Goal: Transaction & Acquisition: Purchase product/service

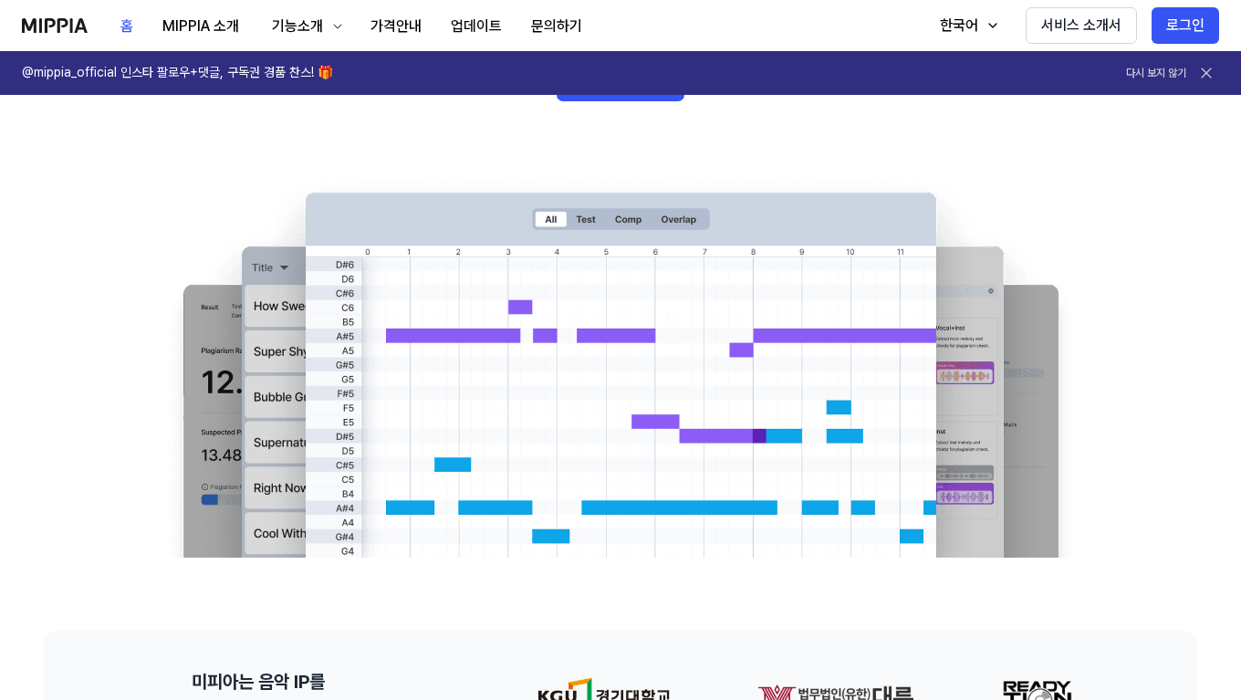
scroll to position [183, 0]
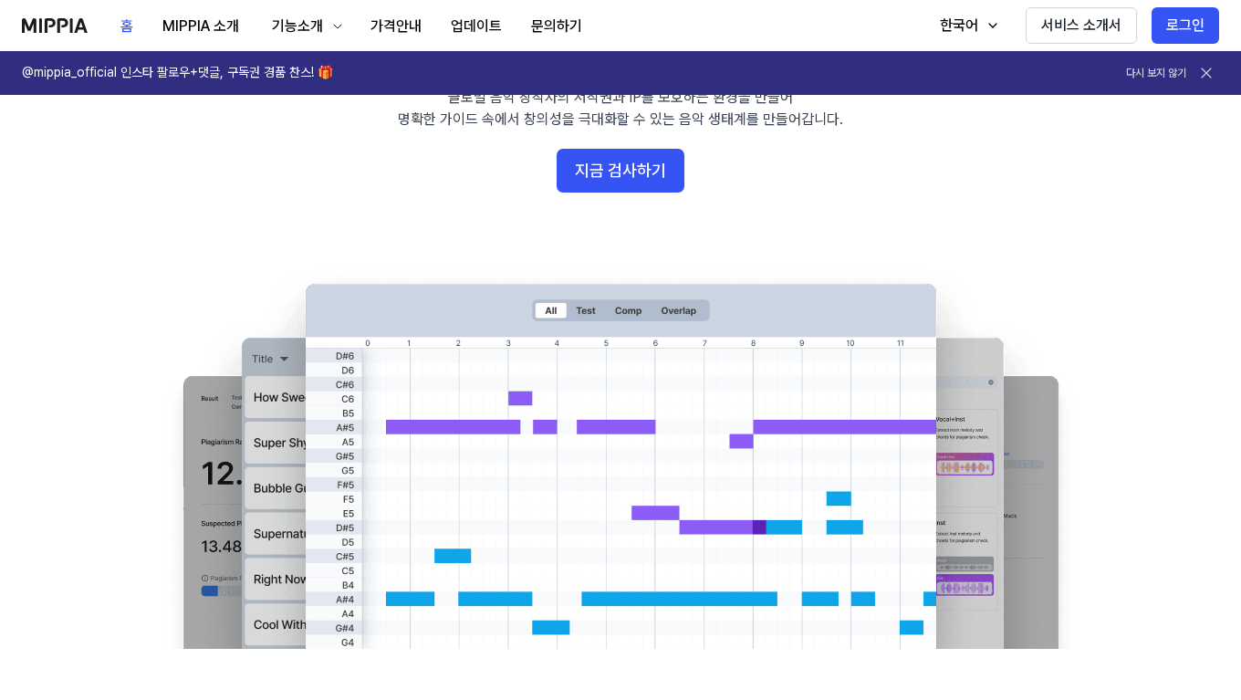
click at [623, 172] on button "지금 검사하기" at bounding box center [621, 171] width 128 height 44
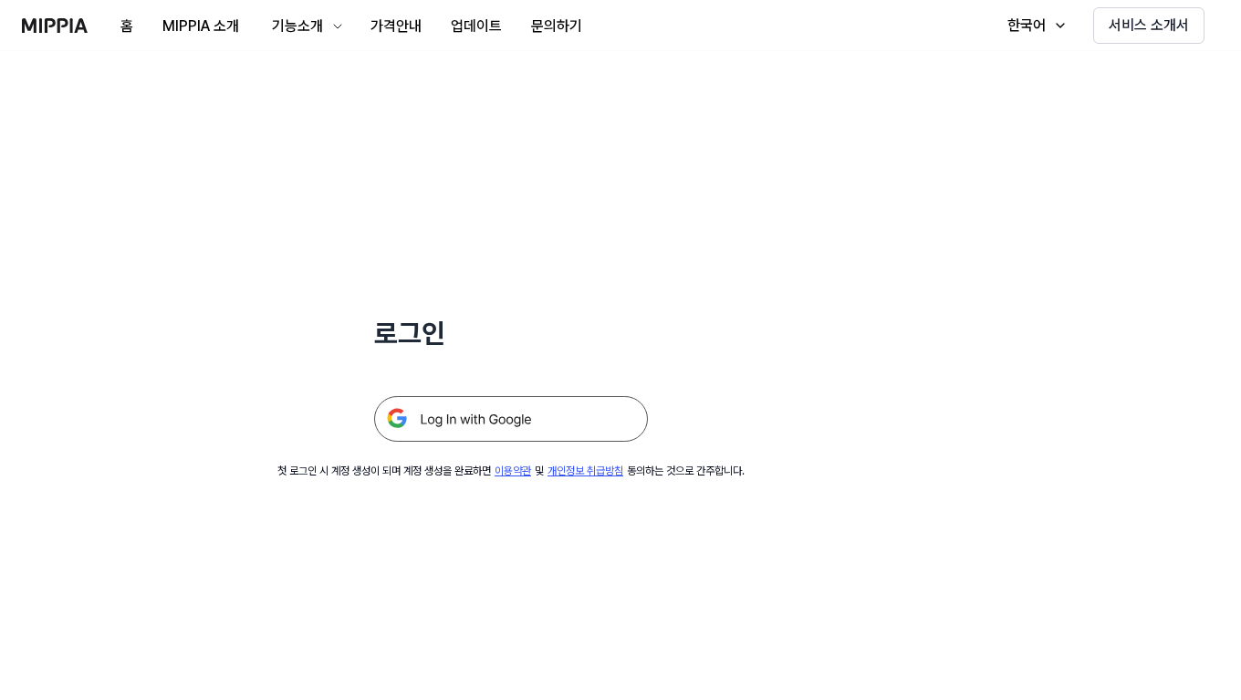
click at [527, 421] on img at bounding box center [511, 419] width 274 height 46
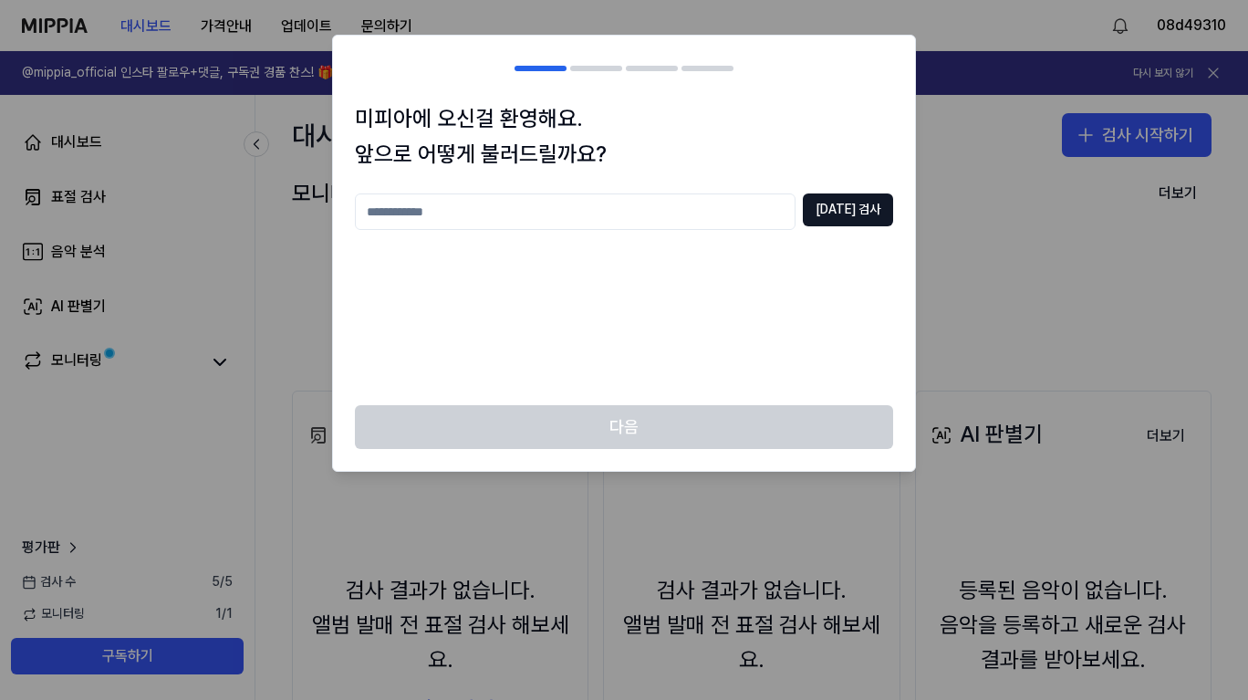
click at [621, 225] on input "text" at bounding box center [575, 211] width 441 height 37
type input "**"
click at [858, 211] on button "중복 검사" at bounding box center [848, 209] width 90 height 33
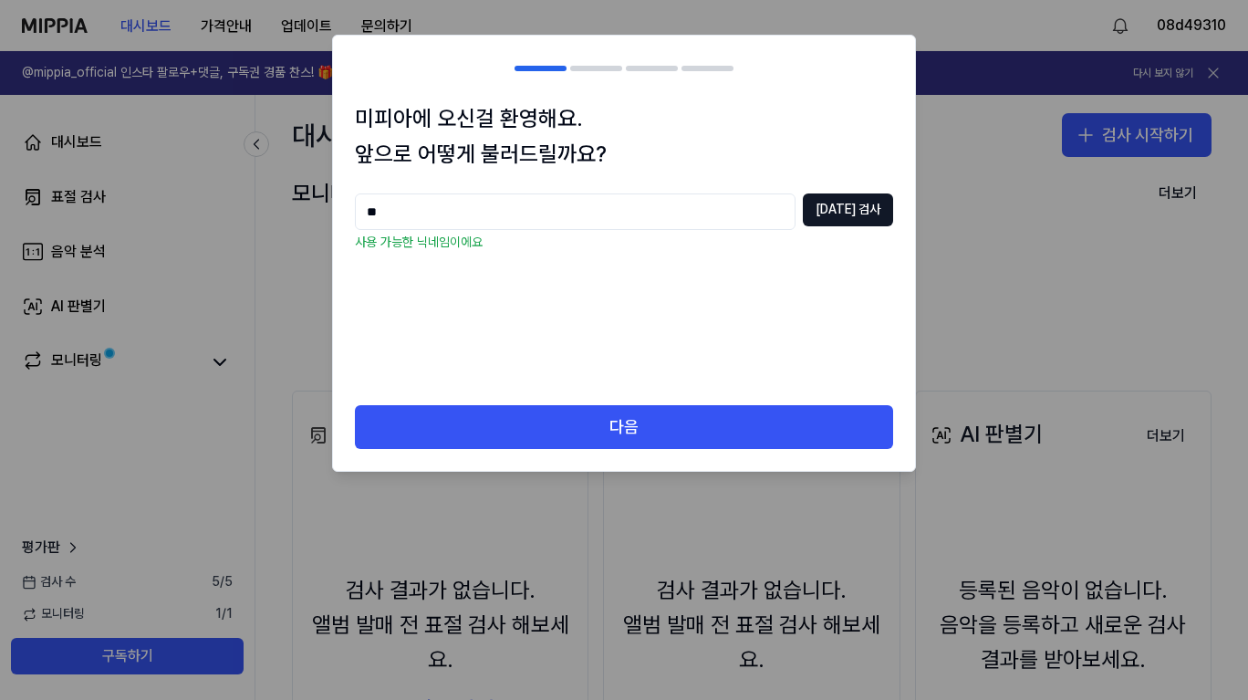
click at [778, 428] on button "다음" at bounding box center [624, 427] width 538 height 44
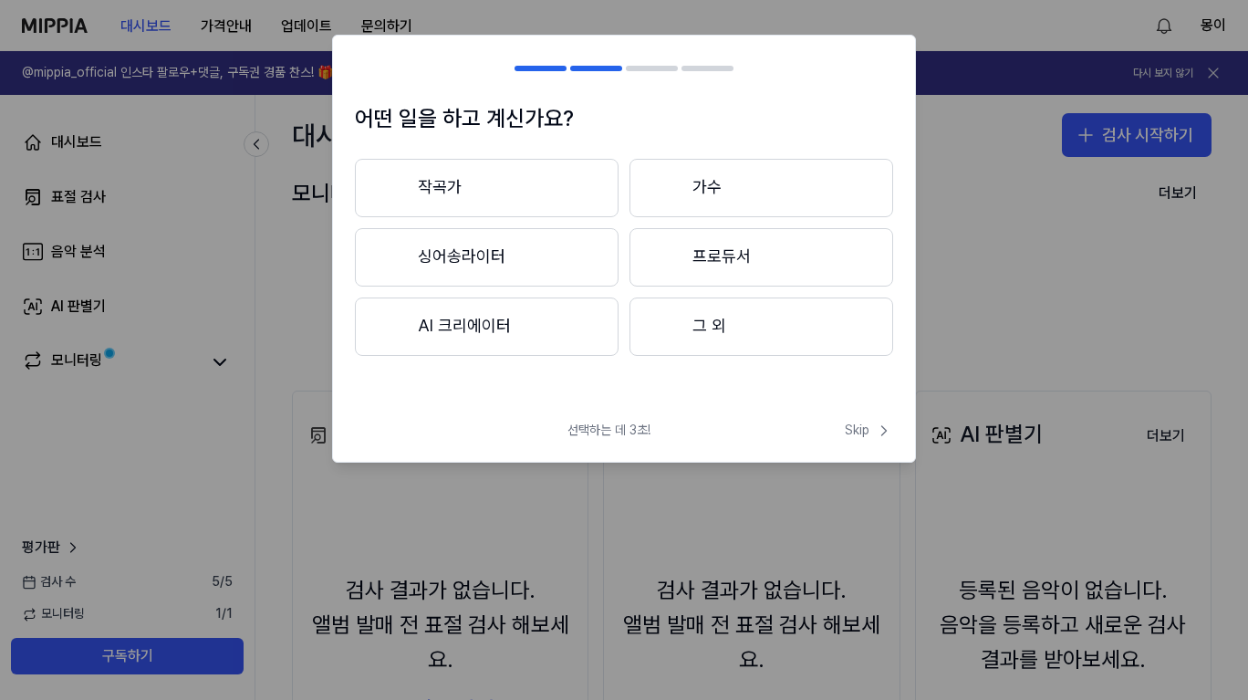
click at [694, 328] on button "그 외" at bounding box center [762, 326] width 264 height 58
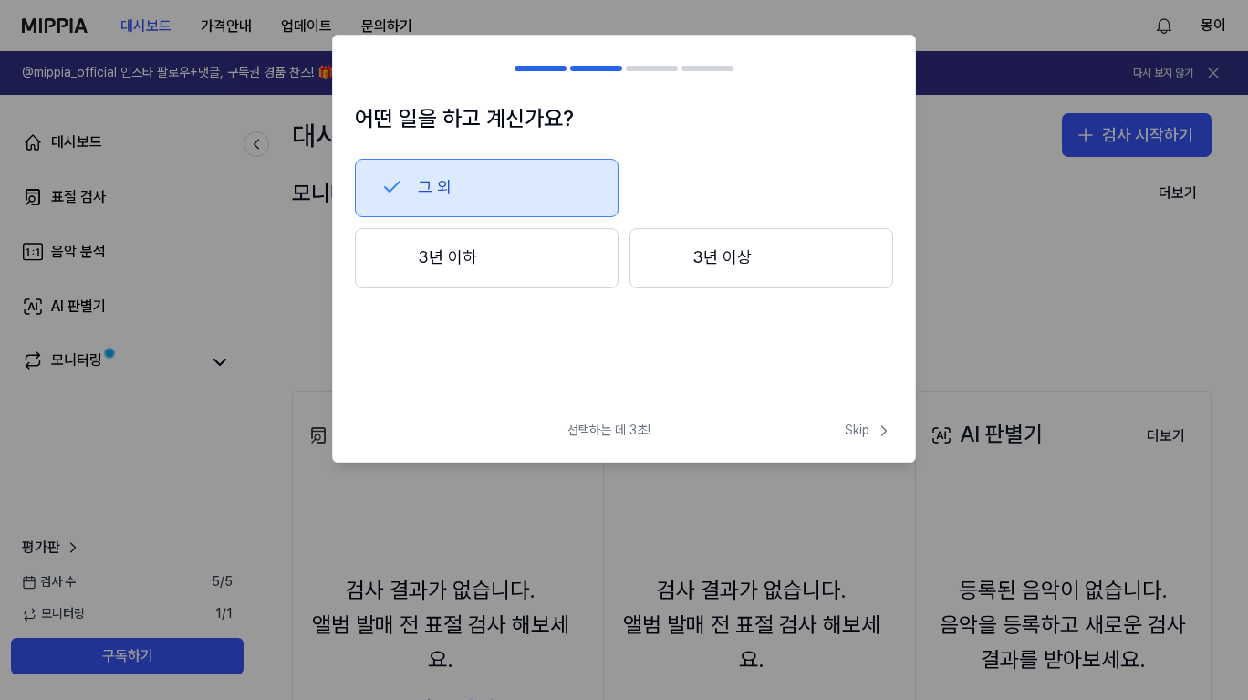
click at [867, 437] on span "Skip" at bounding box center [869, 431] width 48 height 18
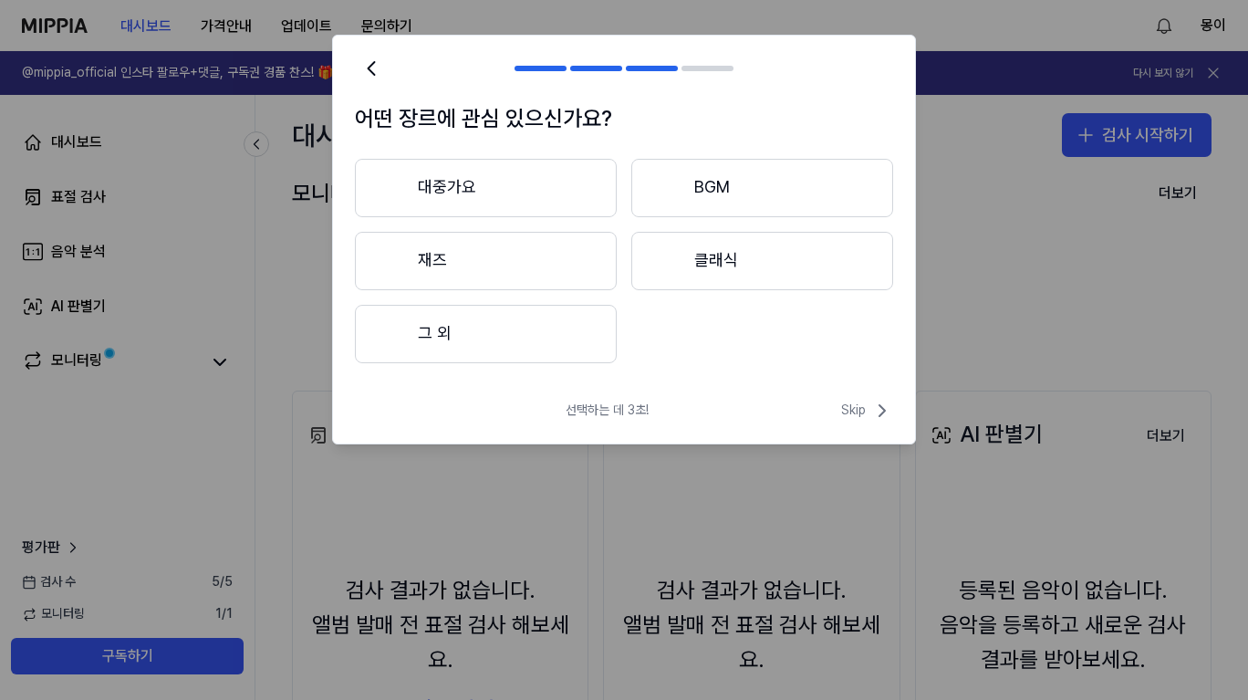
click at [744, 263] on button "클래식" at bounding box center [762, 261] width 262 height 58
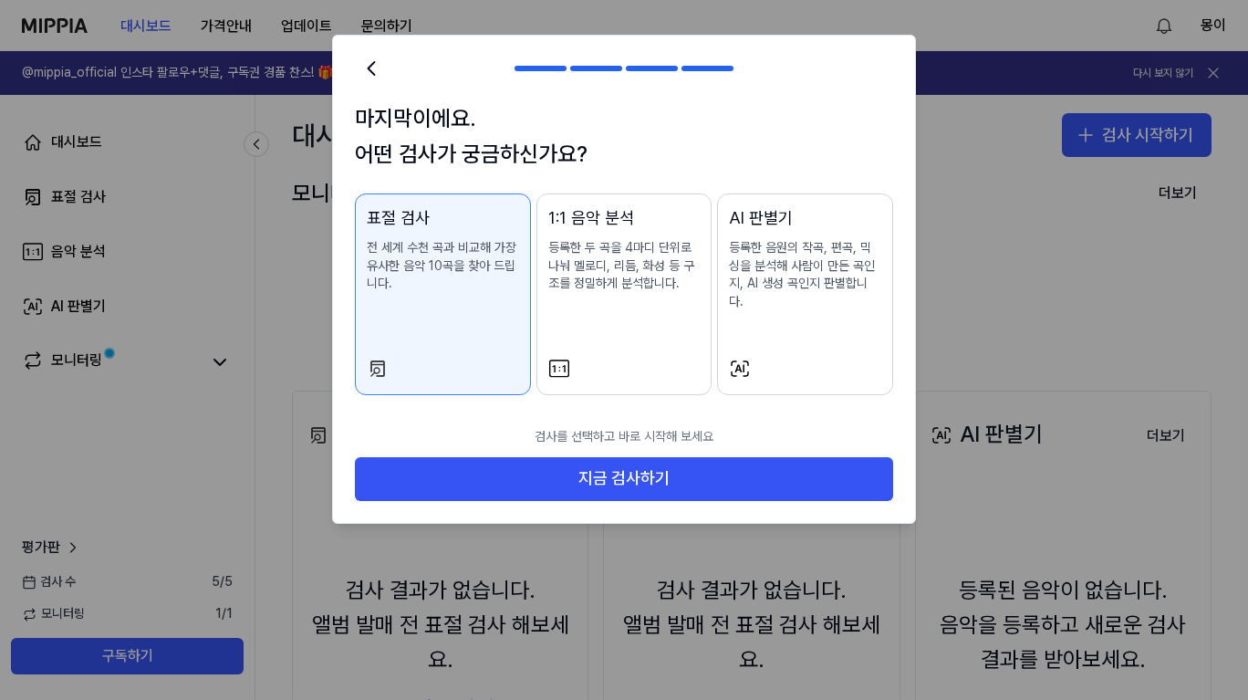
click at [655, 336] on button "1:1 음악 분석 등록한 두 곡을 4마디 단위로 나눠 멜로디, 리듬, 화성 등 구조를 정밀하게 분석합니다." at bounding box center [625, 294] width 176 height 202
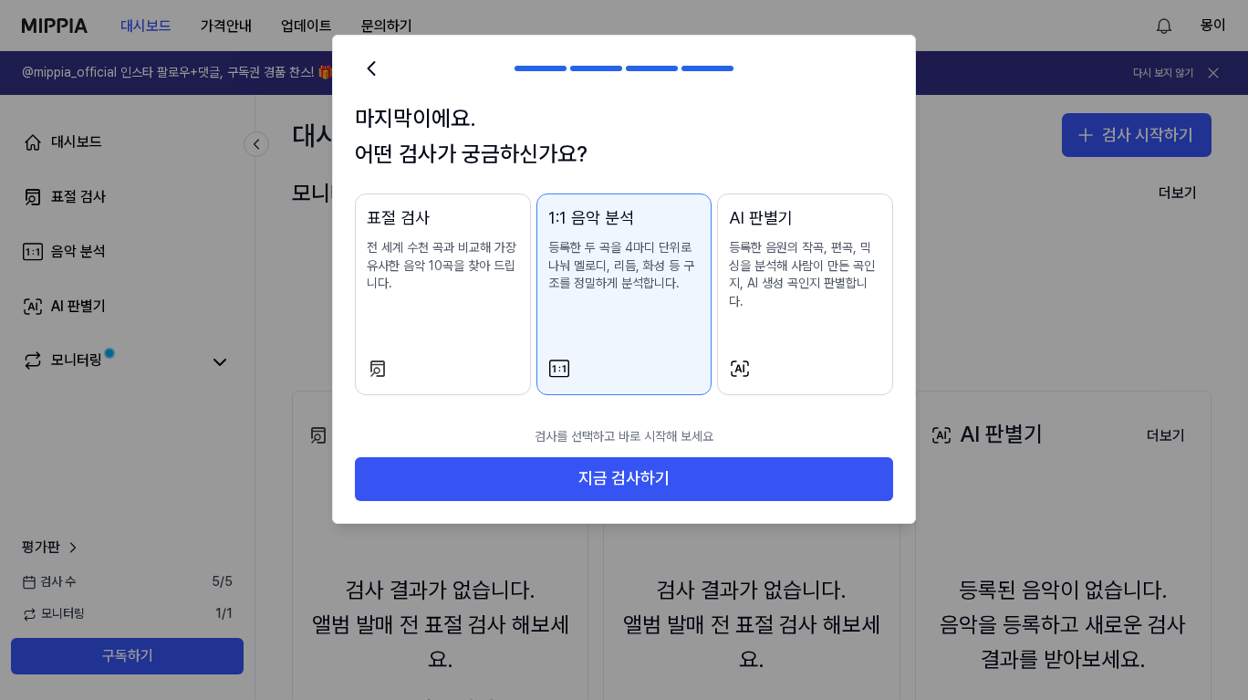
click at [651, 472] on button "지금 검사하기" at bounding box center [624, 479] width 538 height 44
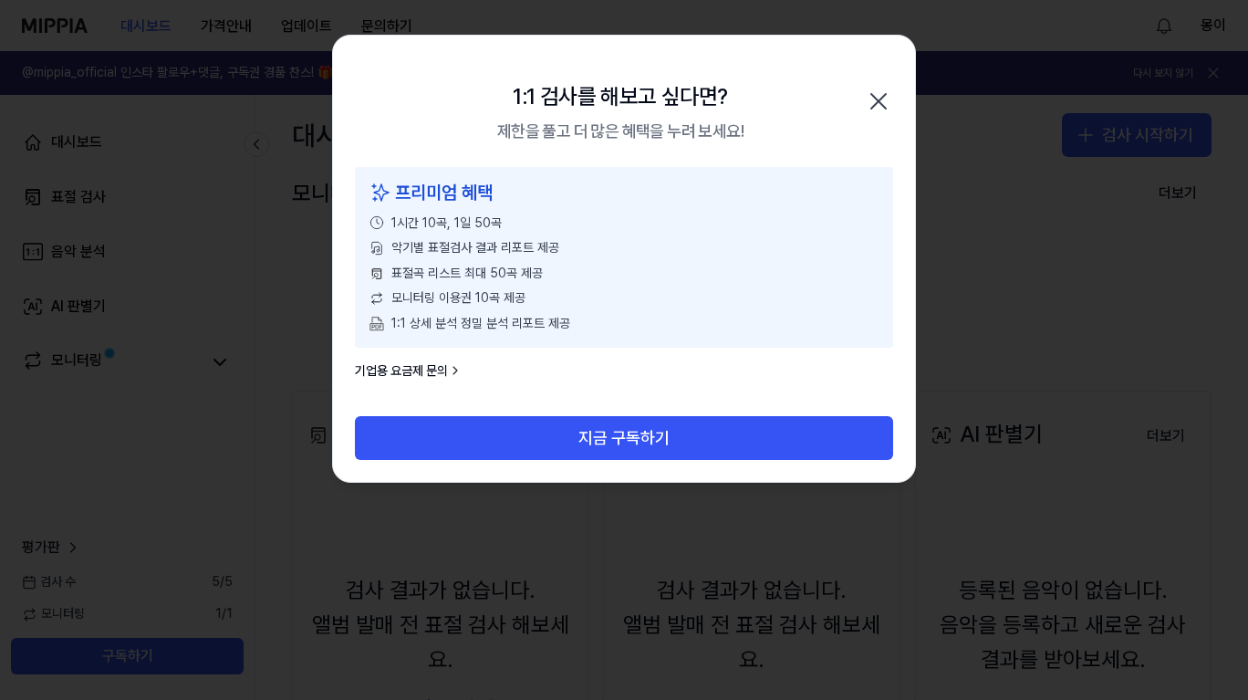
click at [882, 99] on icon "button" at bounding box center [878, 101] width 29 height 29
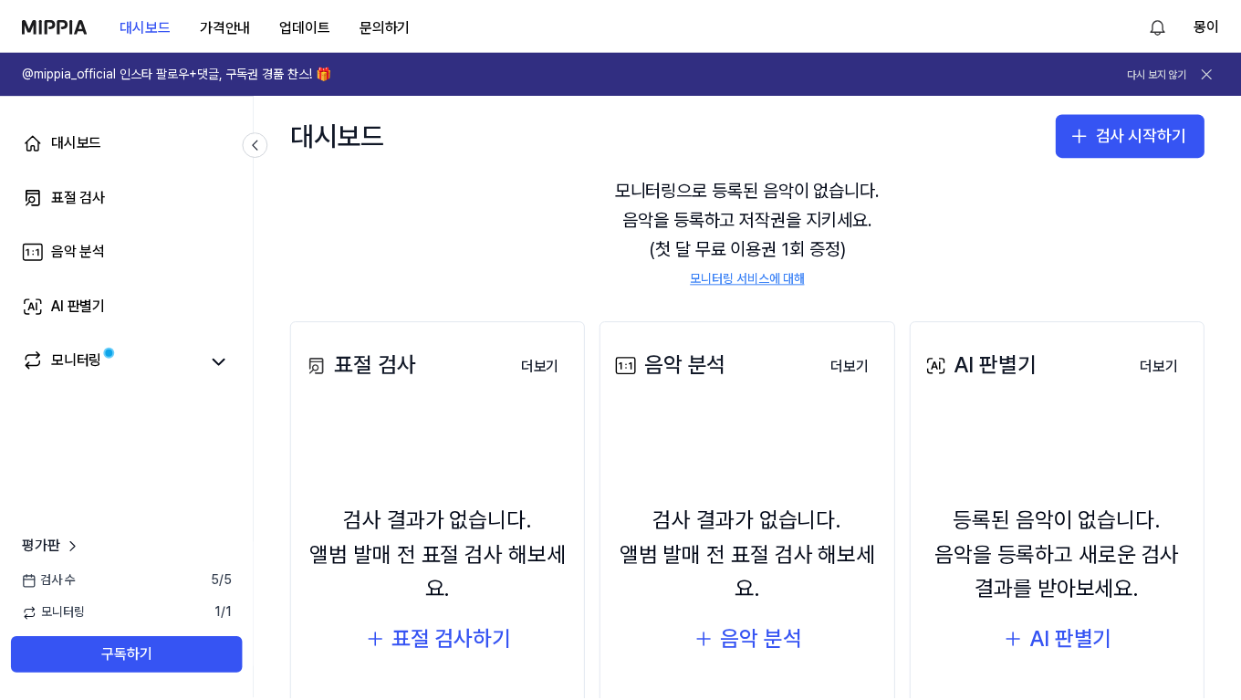
scroll to position [221, 0]
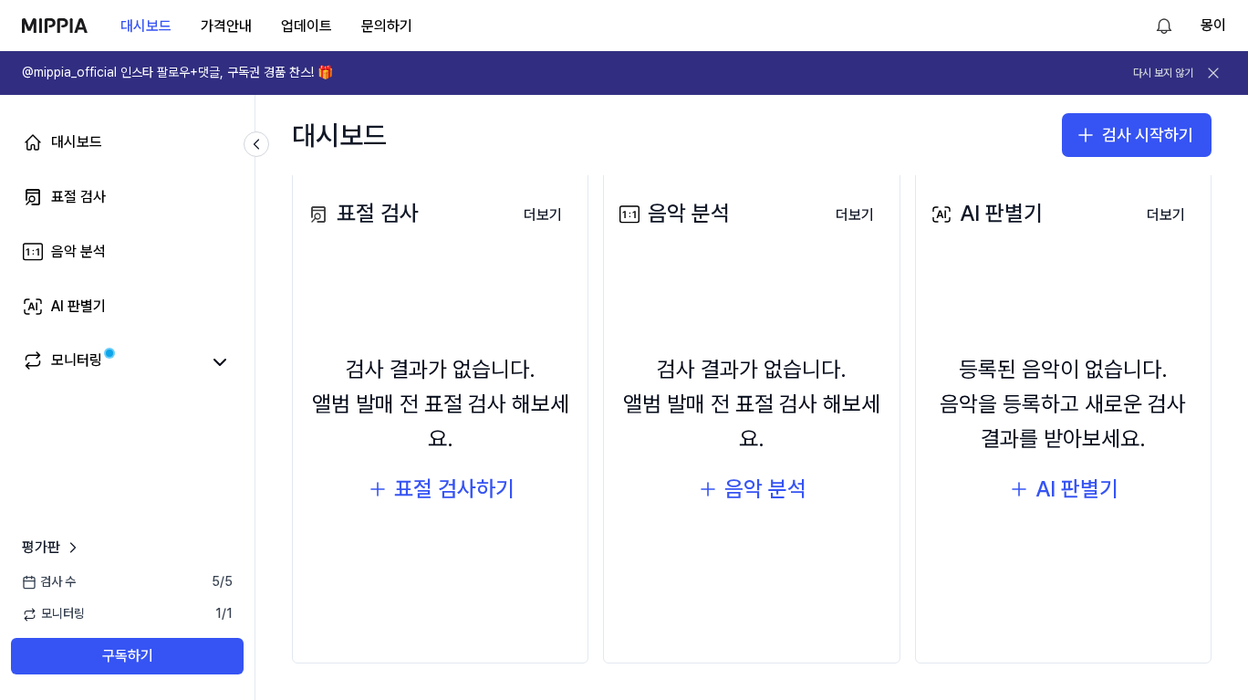
click at [752, 493] on div "음악 분석" at bounding box center [766, 489] width 82 height 35
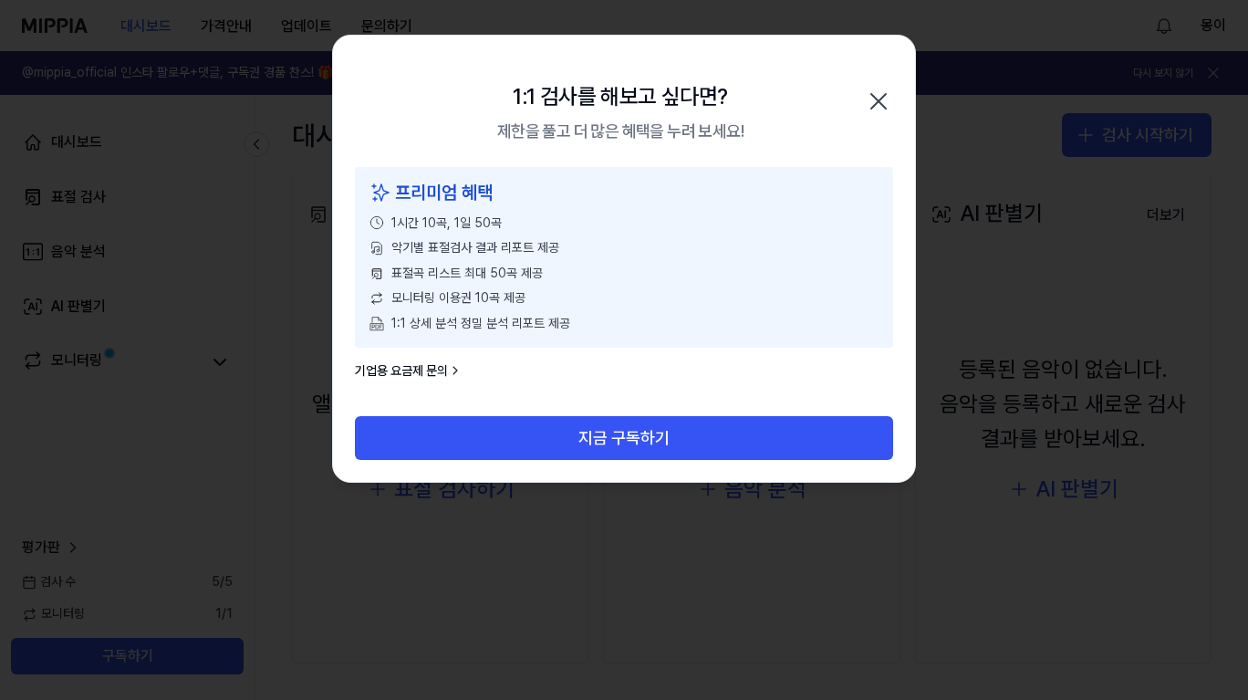
click at [882, 101] on icon "button" at bounding box center [878, 101] width 29 height 29
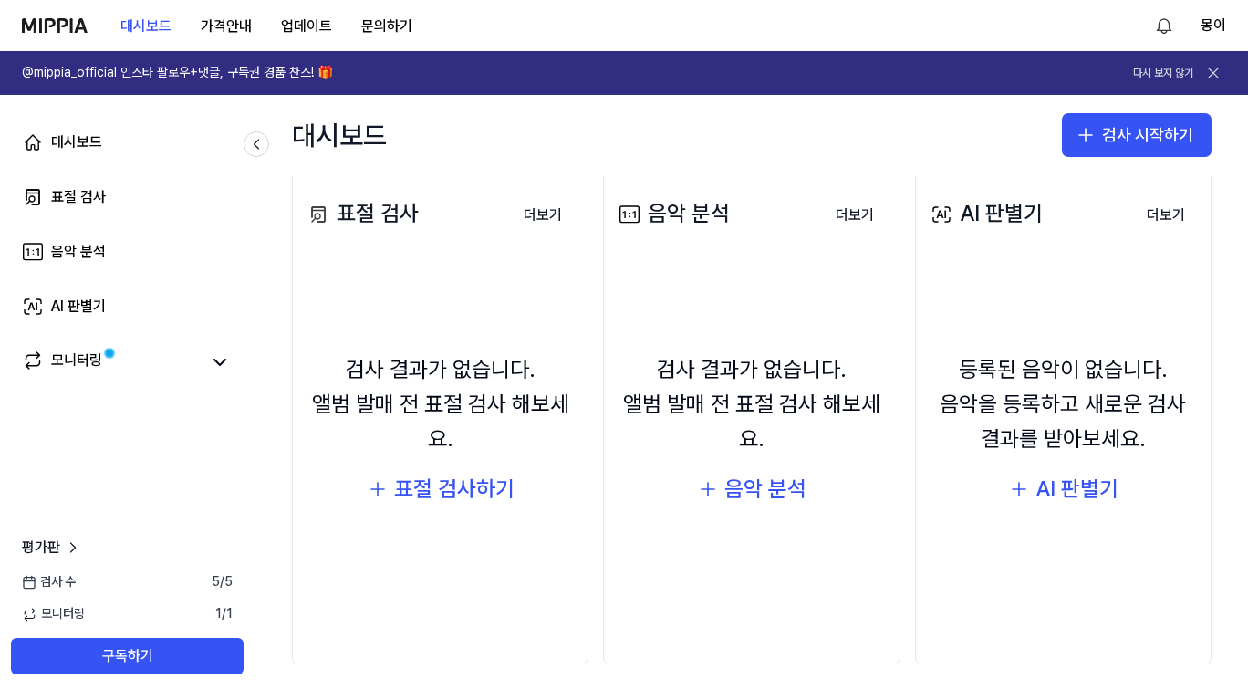
click at [1108, 151] on button "검사 시작하기" at bounding box center [1137, 135] width 150 height 44
click at [1078, 225] on div "음악 분석" at bounding box center [1057, 218] width 47 height 18
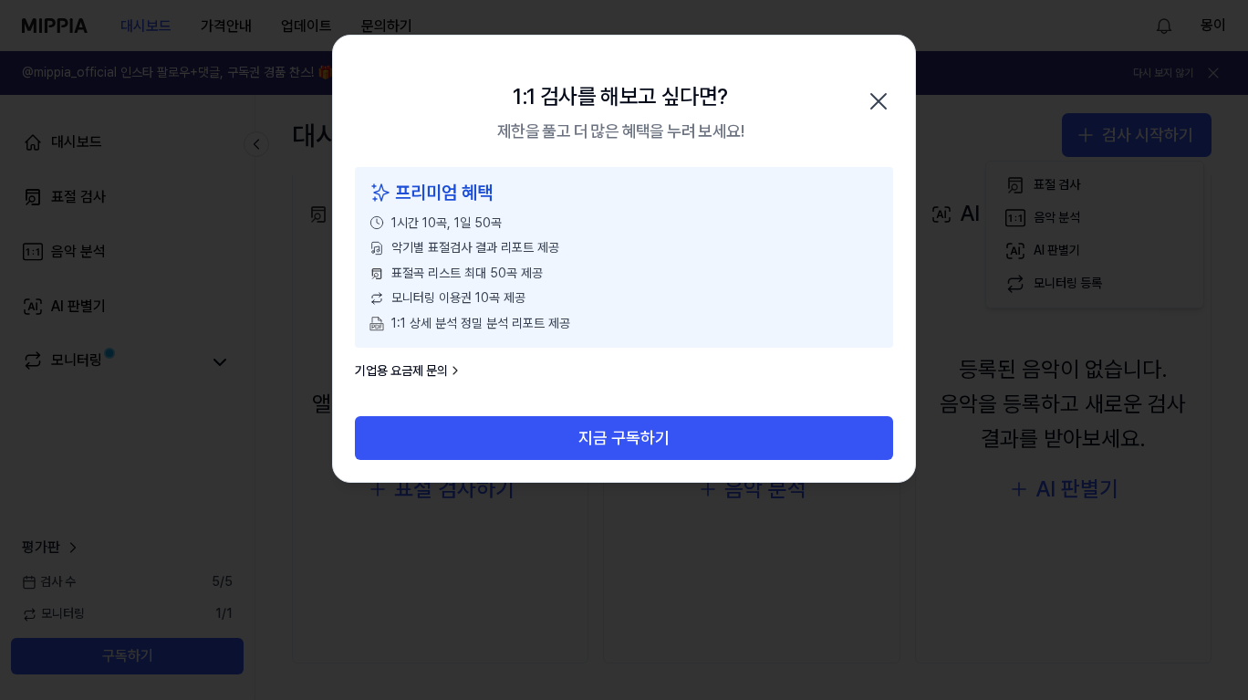
click at [882, 100] on icon "button" at bounding box center [878, 101] width 29 height 29
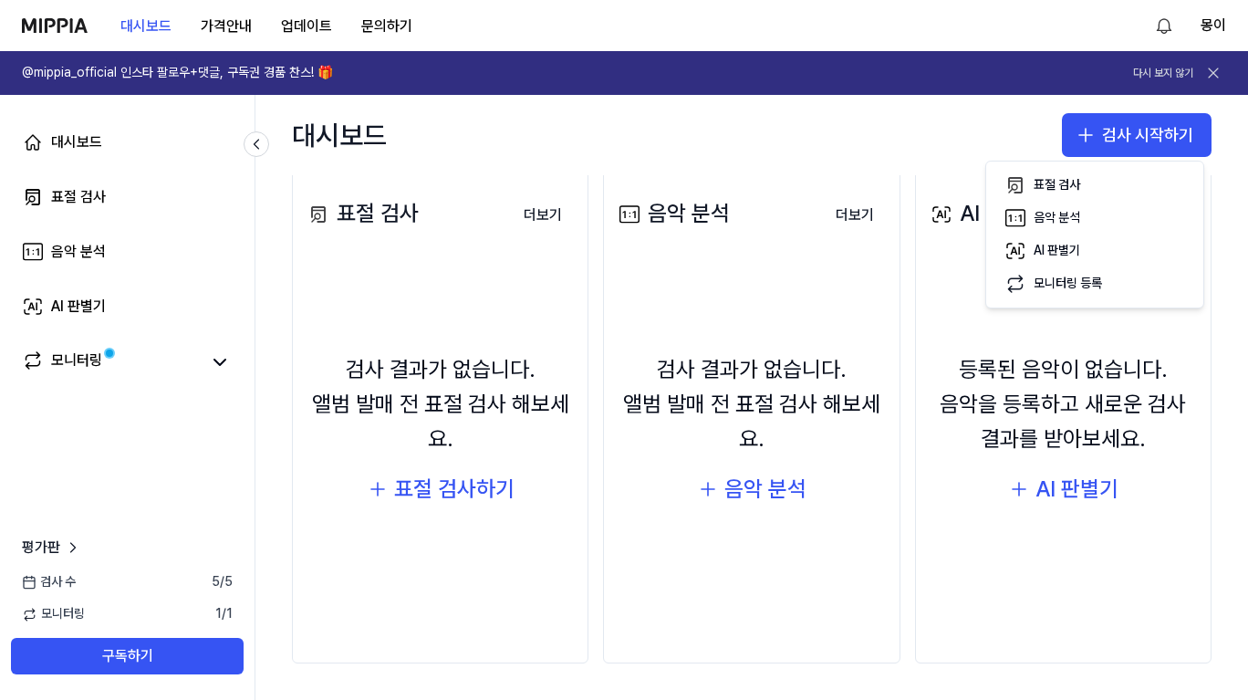
click at [224, 20] on button "가격안내" at bounding box center [226, 26] width 80 height 37
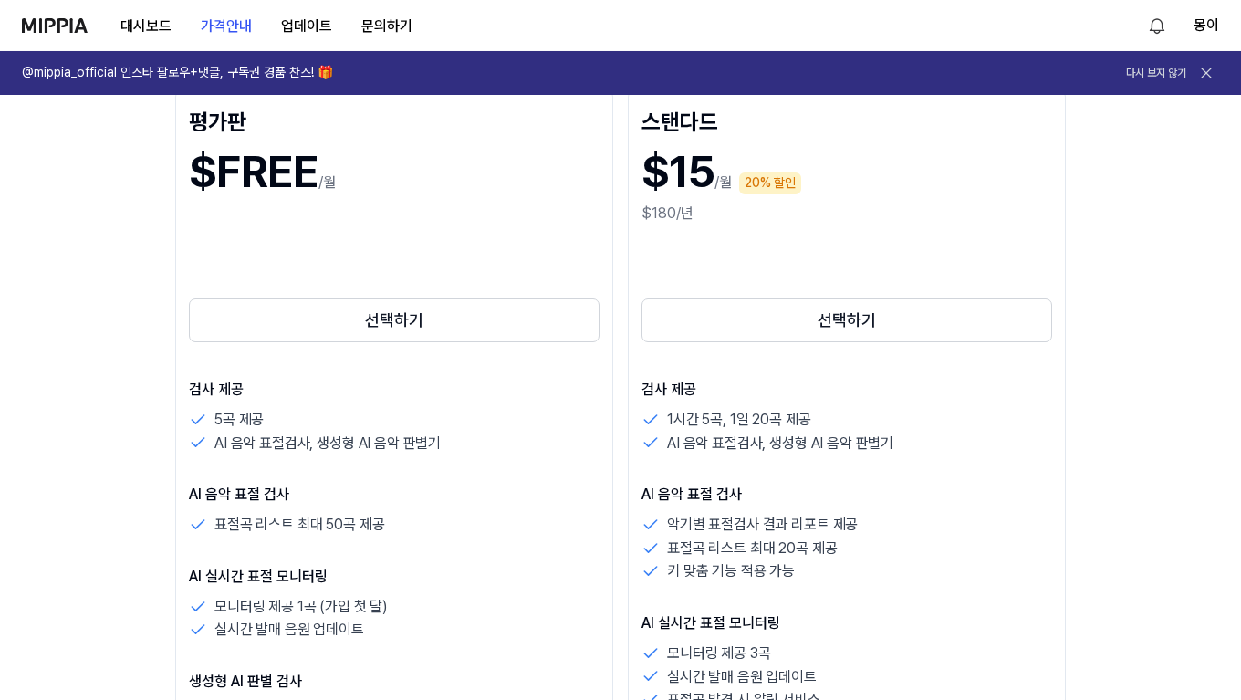
scroll to position [365, 0]
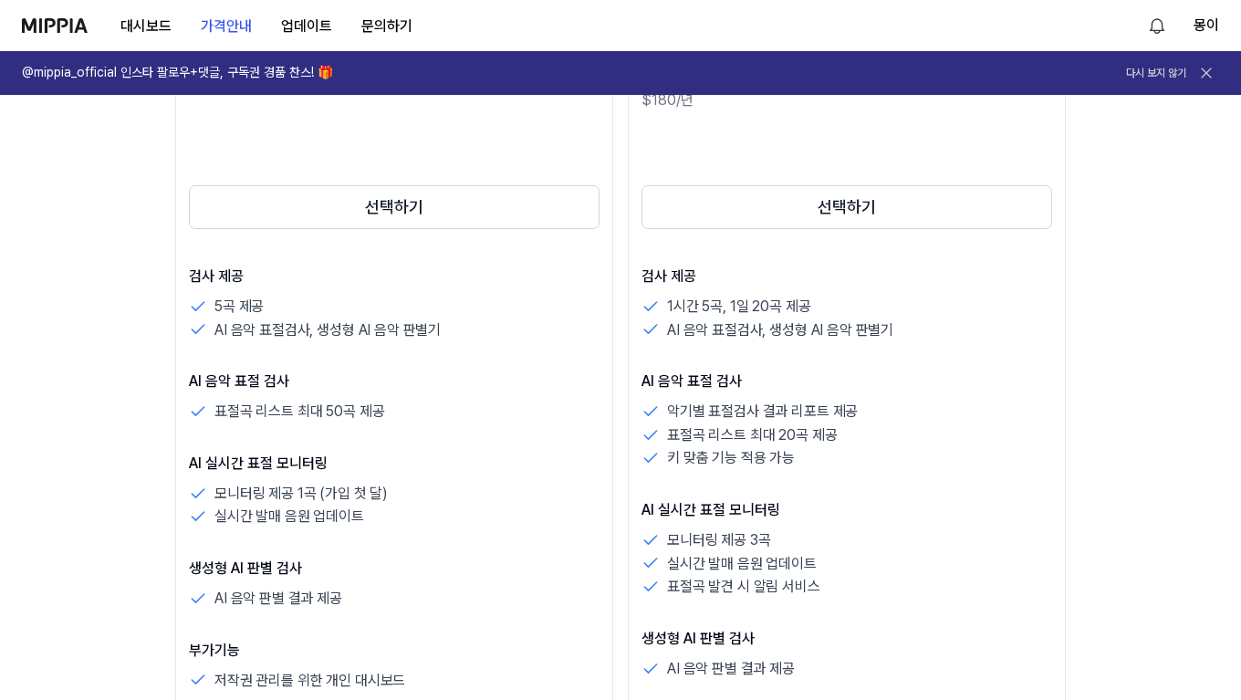
click at [485, 215] on button "선택하기" at bounding box center [394, 207] width 411 height 44
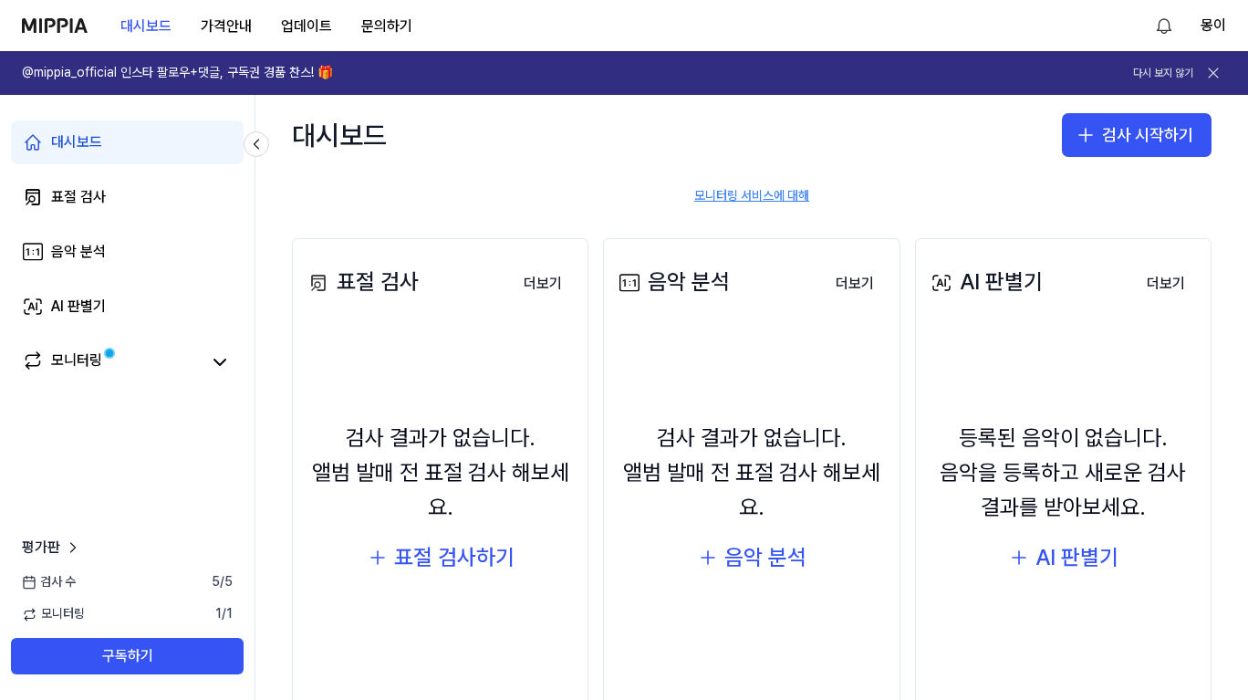
scroll to position [221, 0]
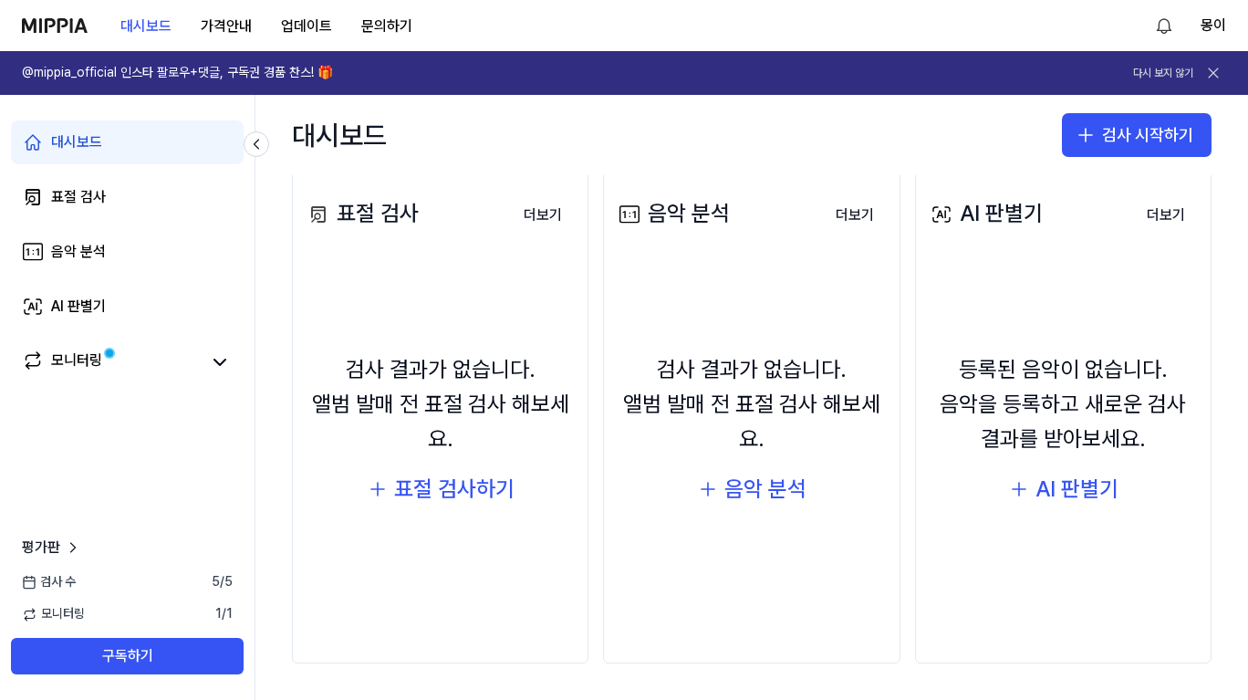
click at [764, 492] on div "음악 분석" at bounding box center [766, 489] width 82 height 35
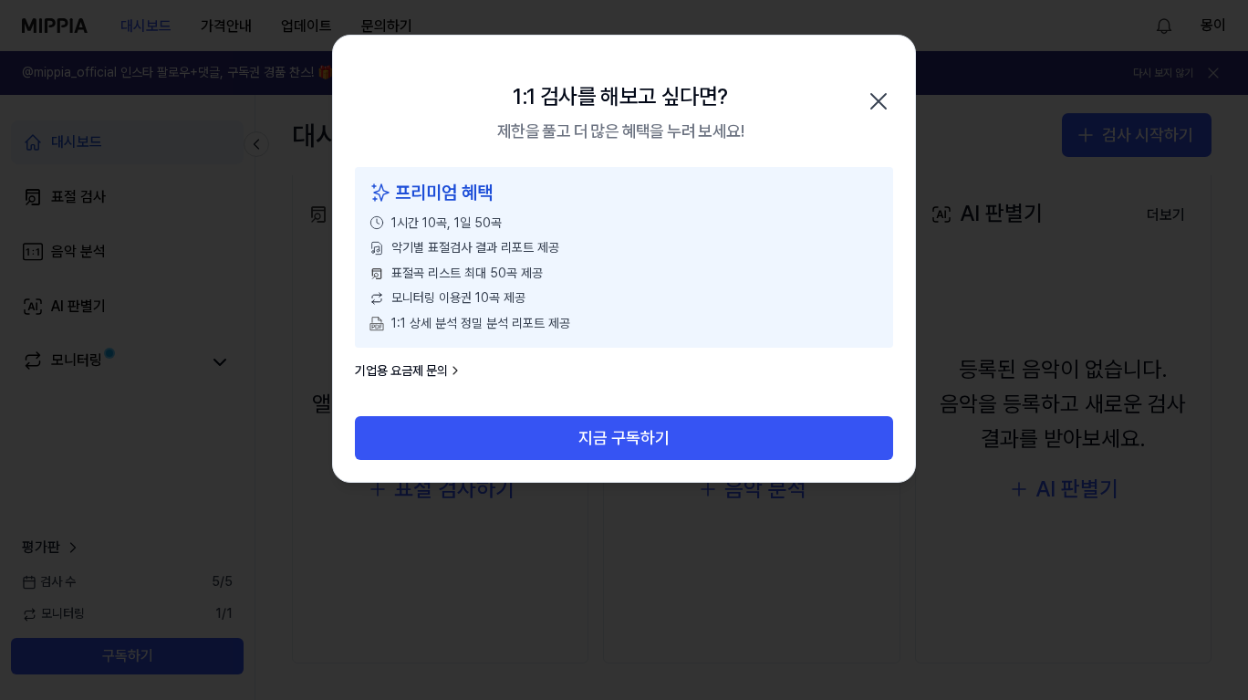
click at [885, 96] on icon "button" at bounding box center [878, 101] width 29 height 29
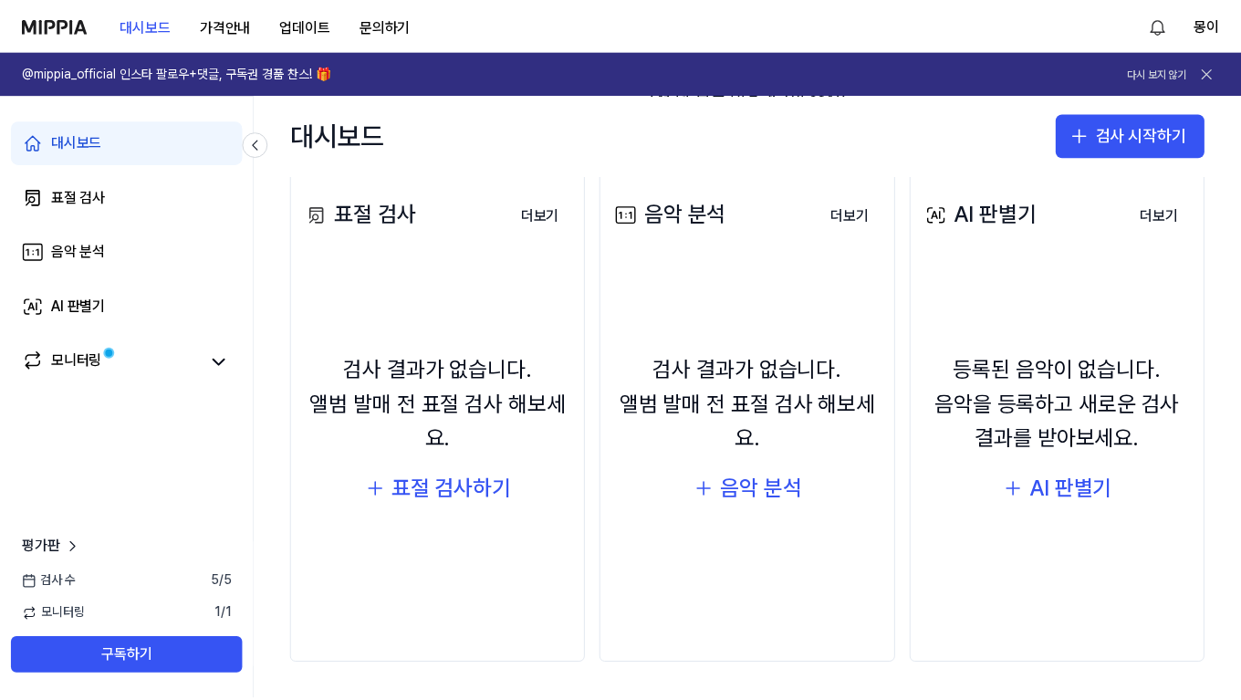
scroll to position [0, 0]
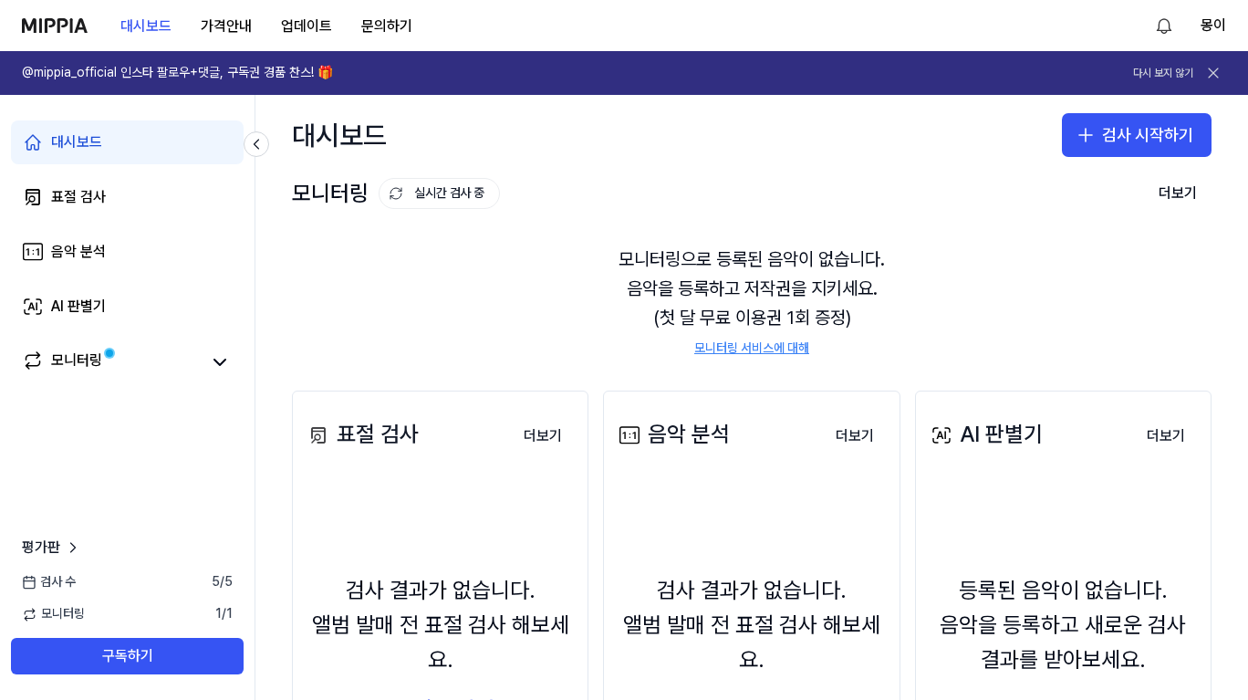
click at [89, 308] on div "AI 판별기" at bounding box center [78, 307] width 55 height 22
